Goal: Find specific page/section: Find specific page/section

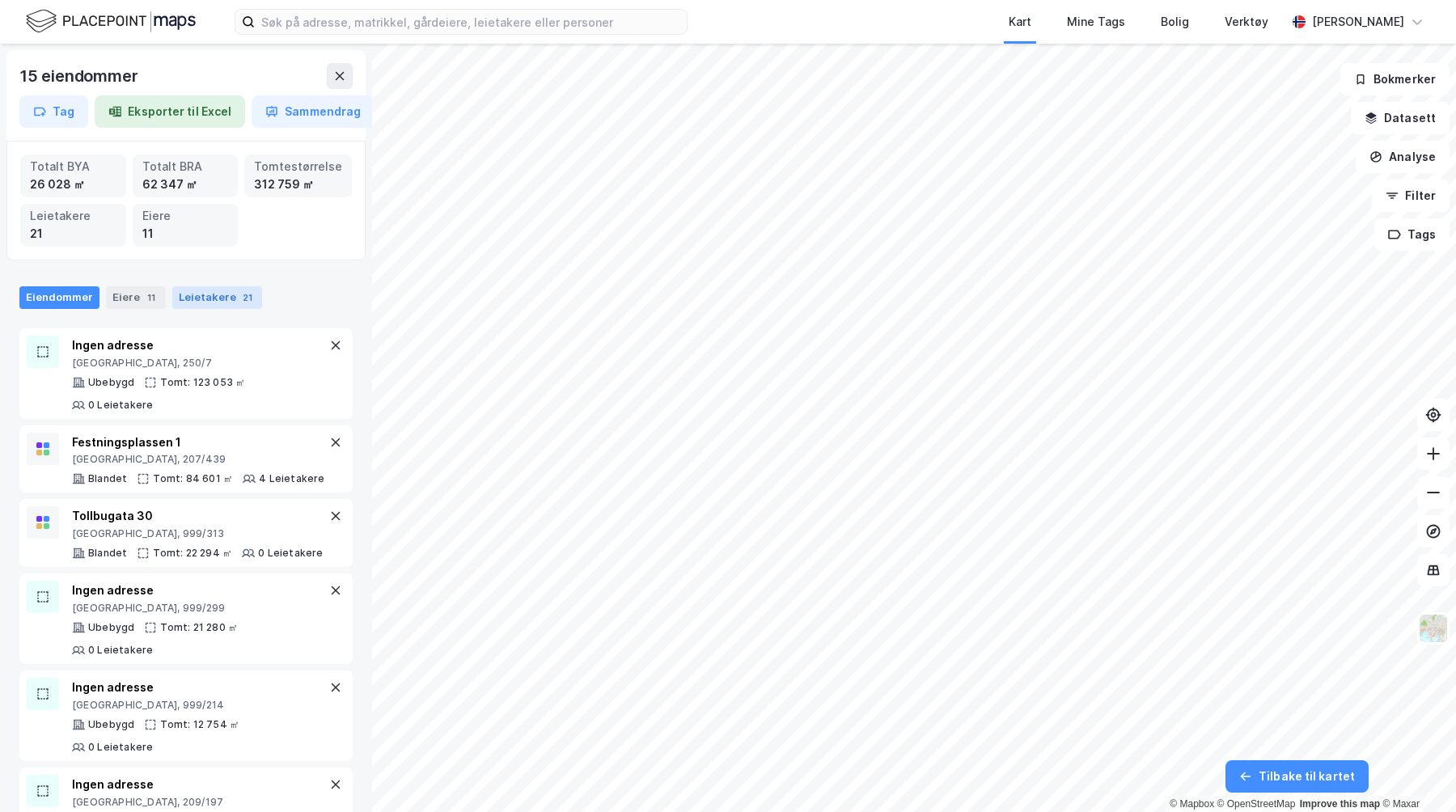
click at [207, 292] on div "Leietakere 21" at bounding box center [216, 298] width 90 height 22
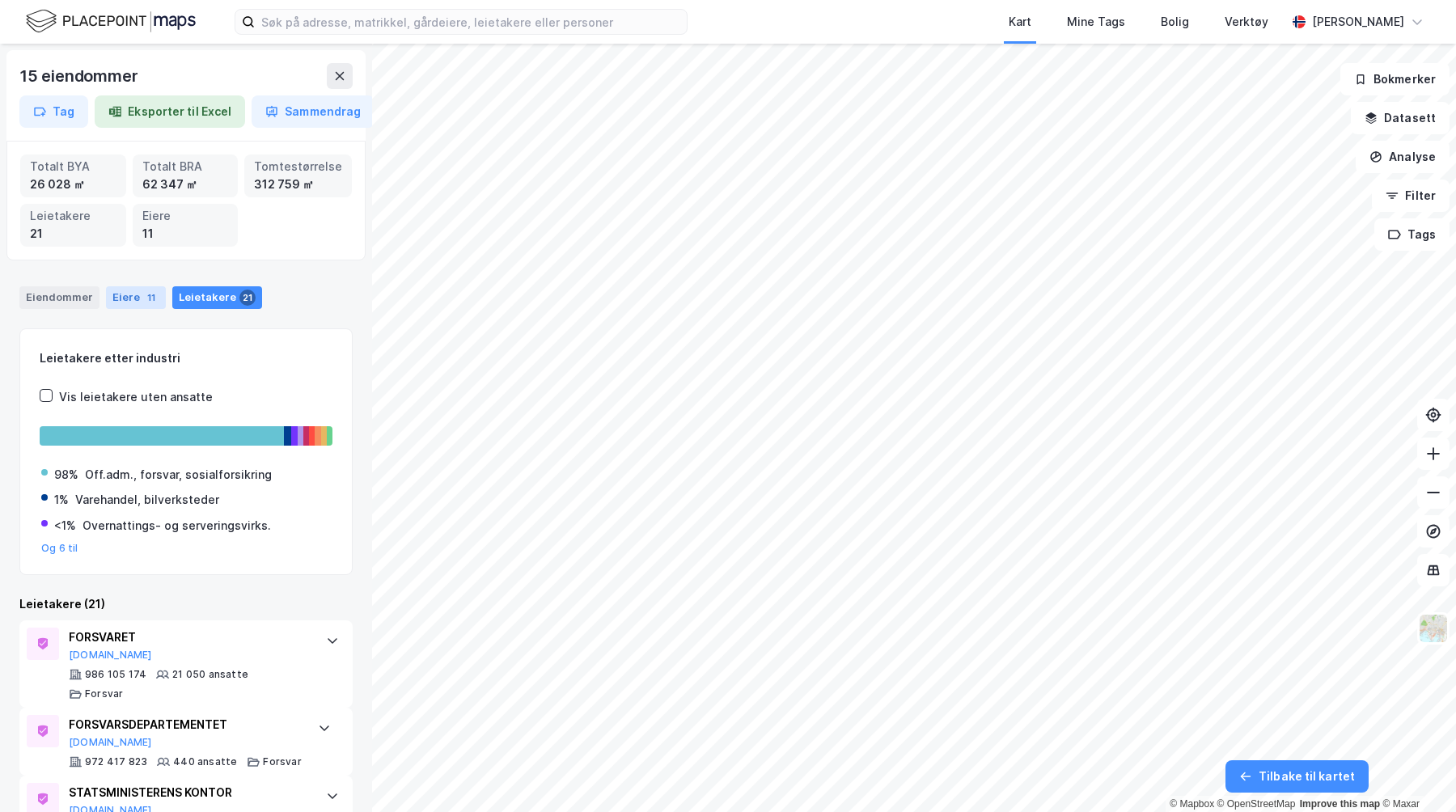
click at [138, 299] on div "Eiere 11" at bounding box center [136, 298] width 60 height 22
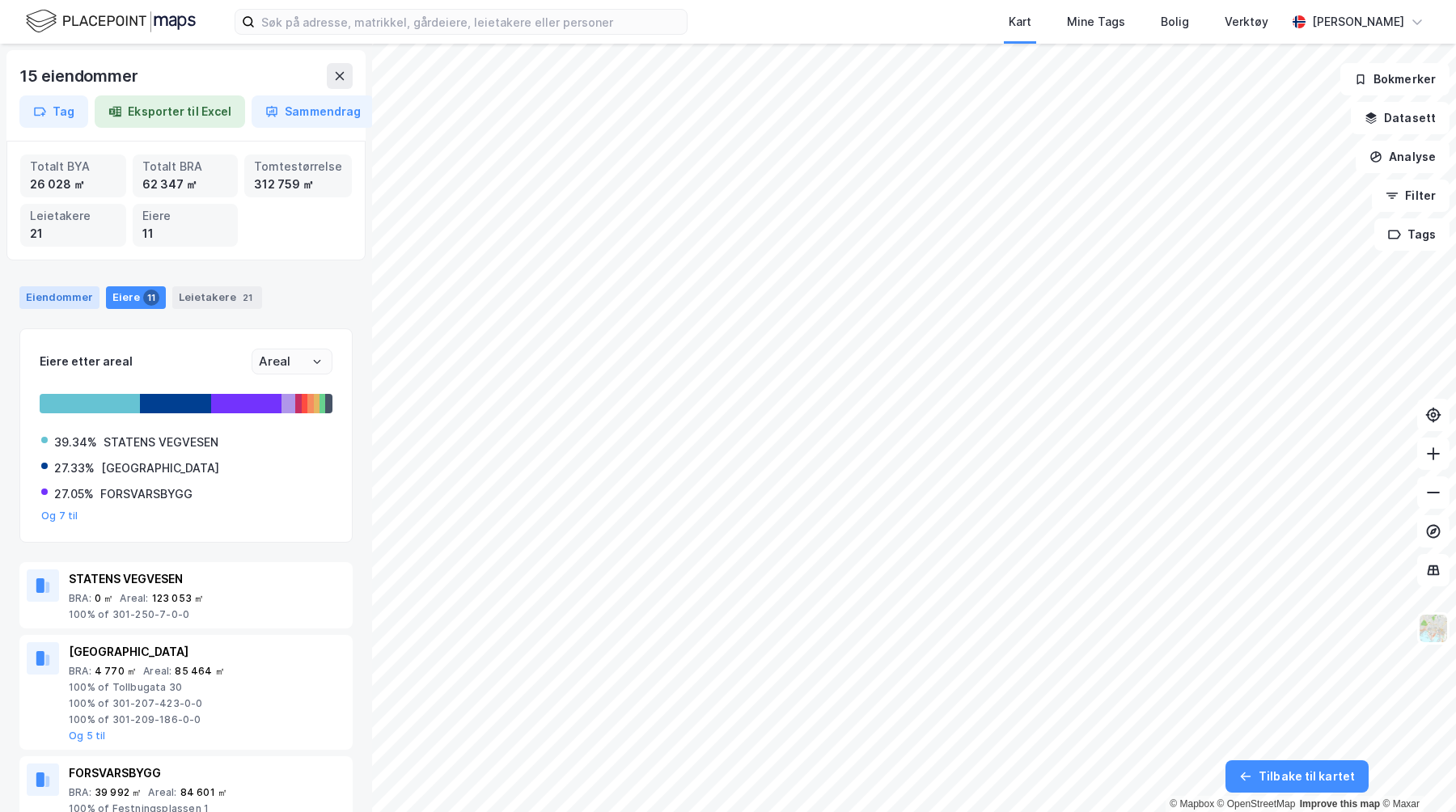
click at [75, 301] on div "Eiendommer" at bounding box center [59, 298] width 80 height 22
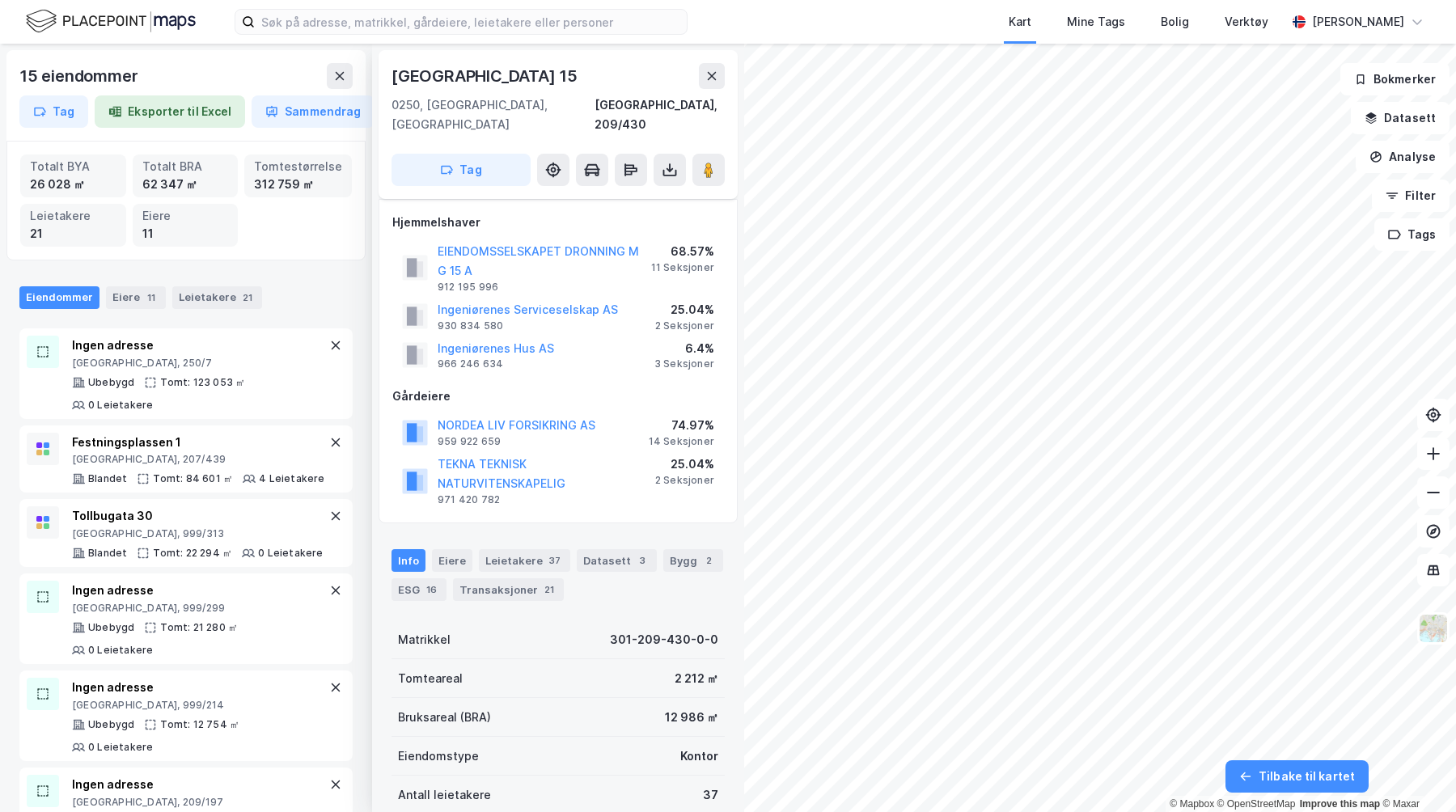
scroll to position [9, 0]
